Goal: Information Seeking & Learning: Learn about a topic

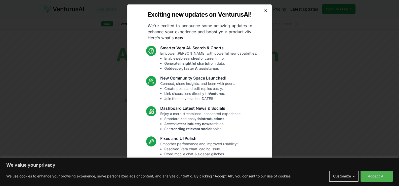
click at [267, 12] on icon "button" at bounding box center [265, 10] width 4 height 4
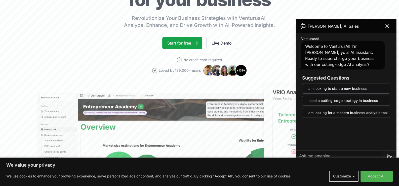
scroll to position [15, 0]
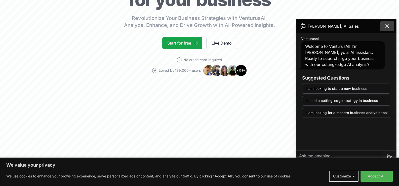
click at [384, 28] on icon at bounding box center [387, 26] width 6 height 6
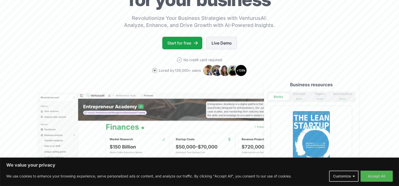
scroll to position [0, 0]
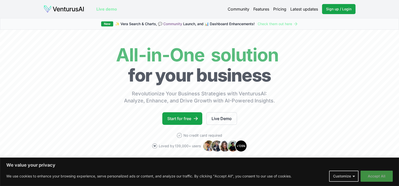
click at [369, 176] on button "Accept All" at bounding box center [376, 175] width 32 height 11
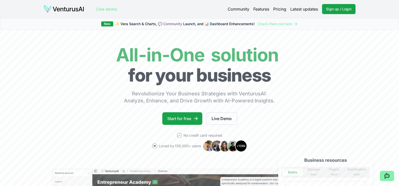
click at [273, 12] on link "Pricing" at bounding box center [279, 9] width 13 height 6
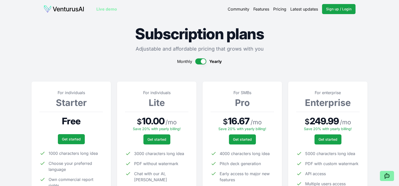
click at [253, 11] on link "Features" at bounding box center [261, 9] width 16 height 6
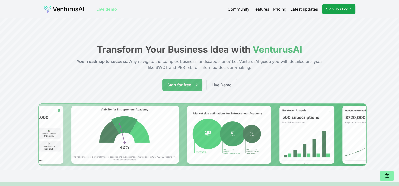
click at [75, 9] on img at bounding box center [63, 9] width 41 height 8
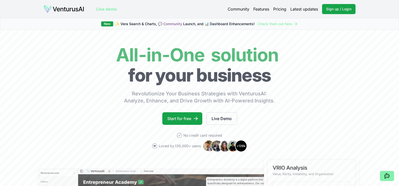
click at [297, 26] on link "Check them out here" at bounding box center [277, 23] width 40 height 5
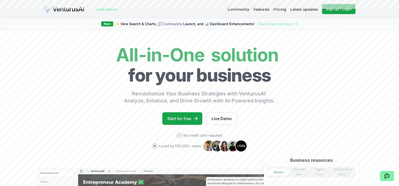
click at [273, 12] on link "Pricing" at bounding box center [279, 9] width 13 height 6
